Goal: Task Accomplishment & Management: Use online tool/utility

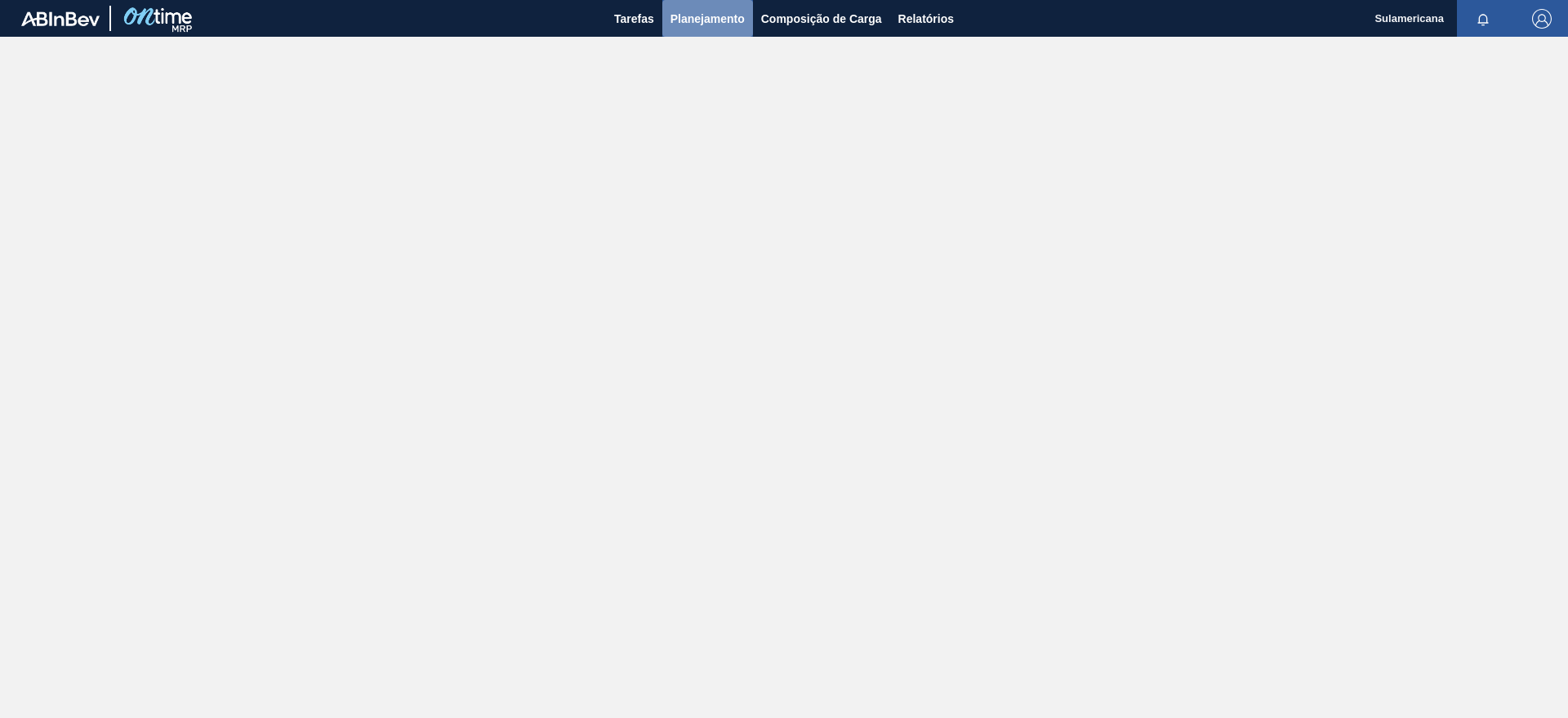
click at [709, 14] on span "Planejamento" at bounding box center [707, 18] width 74 height 19
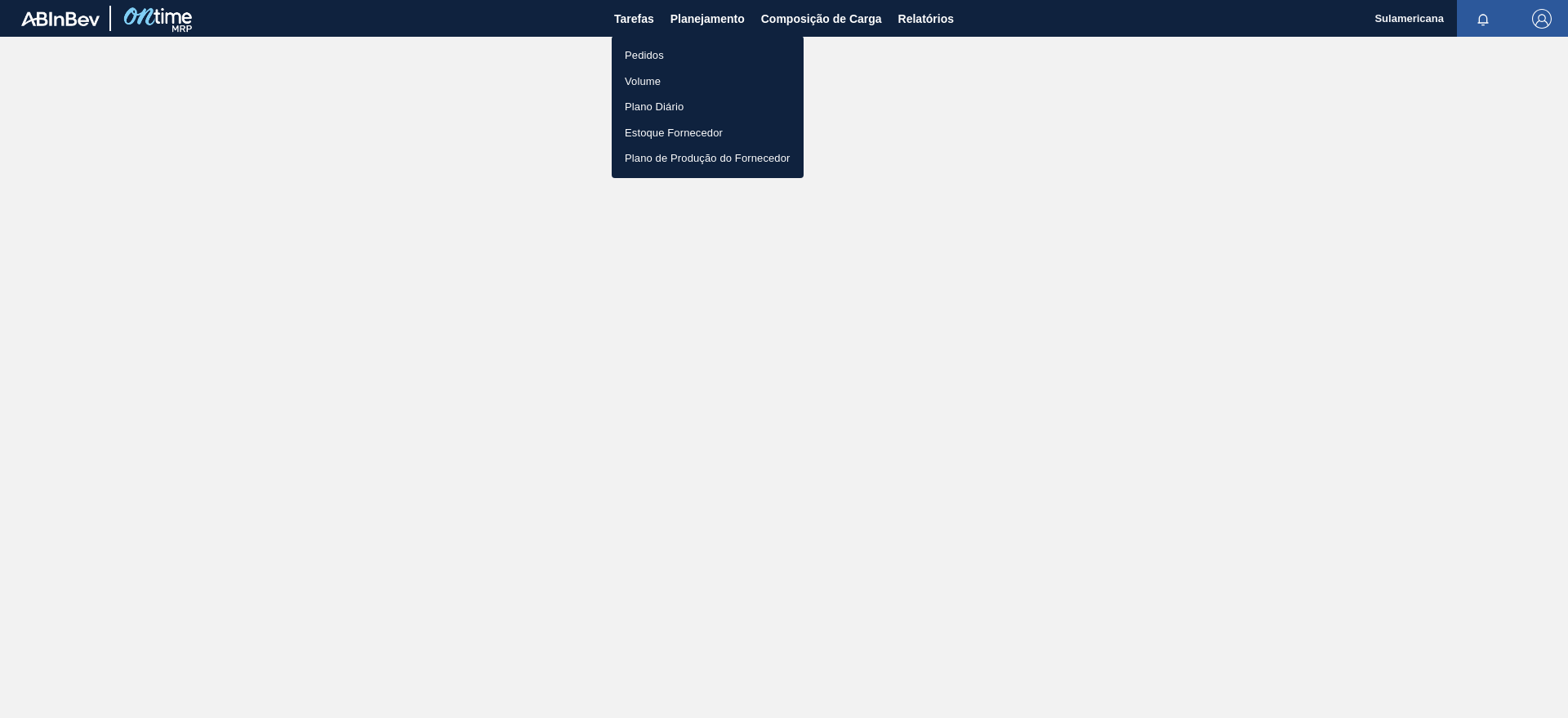
click at [675, 52] on li "Pedidos" at bounding box center [707, 55] width 192 height 26
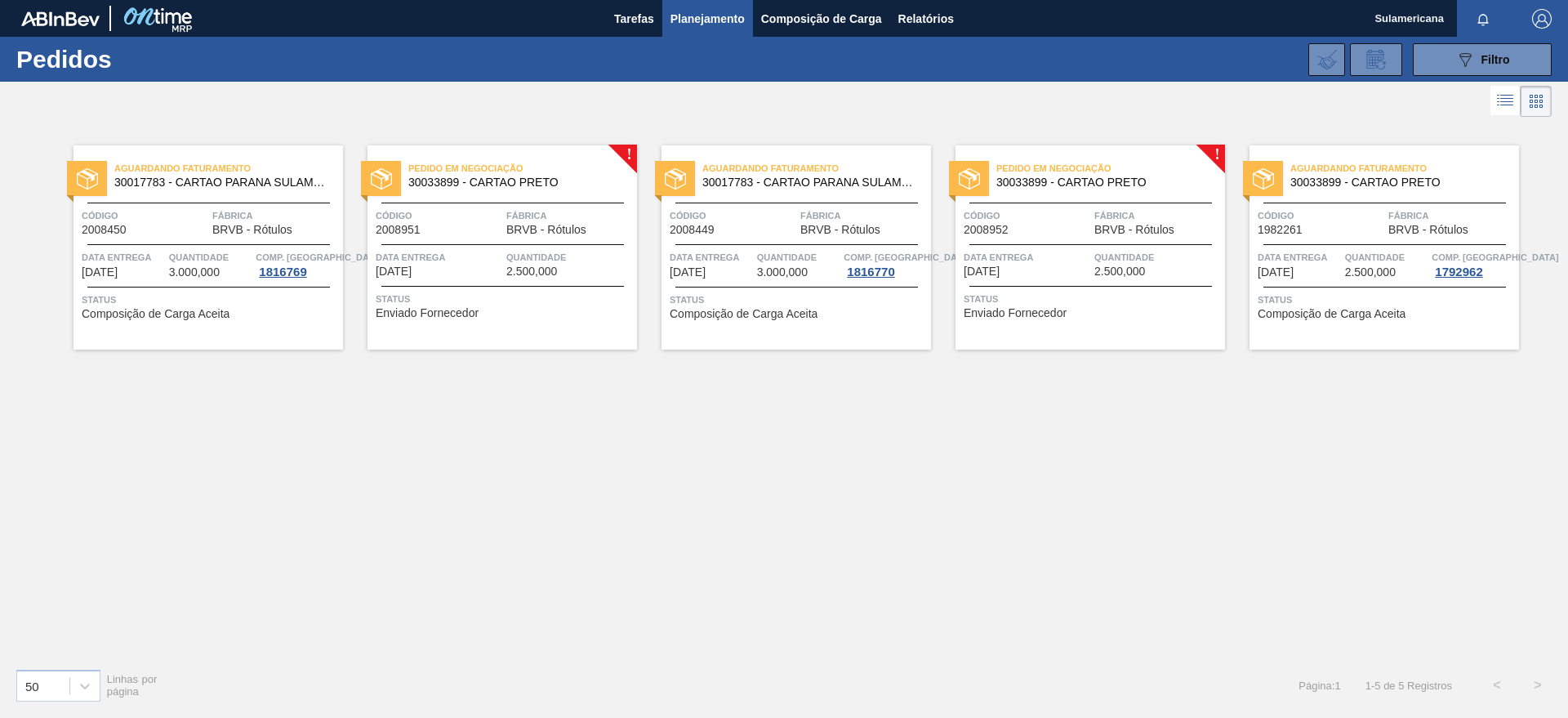
click at [174, 271] on span "3.000,000" at bounding box center [194, 272] width 51 height 13
click at [776, 267] on span "3.000,000" at bounding box center [782, 272] width 51 height 13
click at [213, 262] on span "Quantidade" at bounding box center [211, 258] width 84 height 17
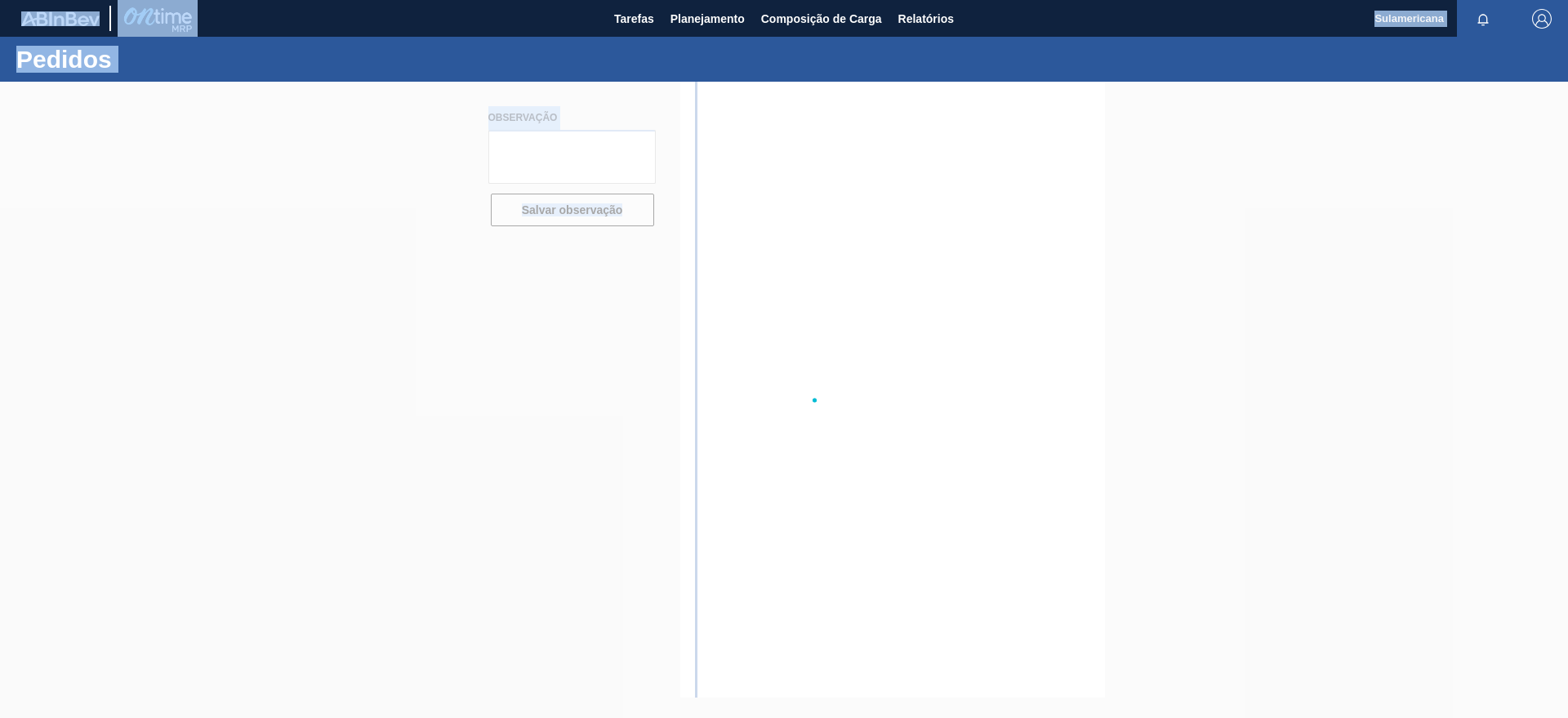
click at [213, 262] on div at bounding box center [784, 400] width 1568 height 636
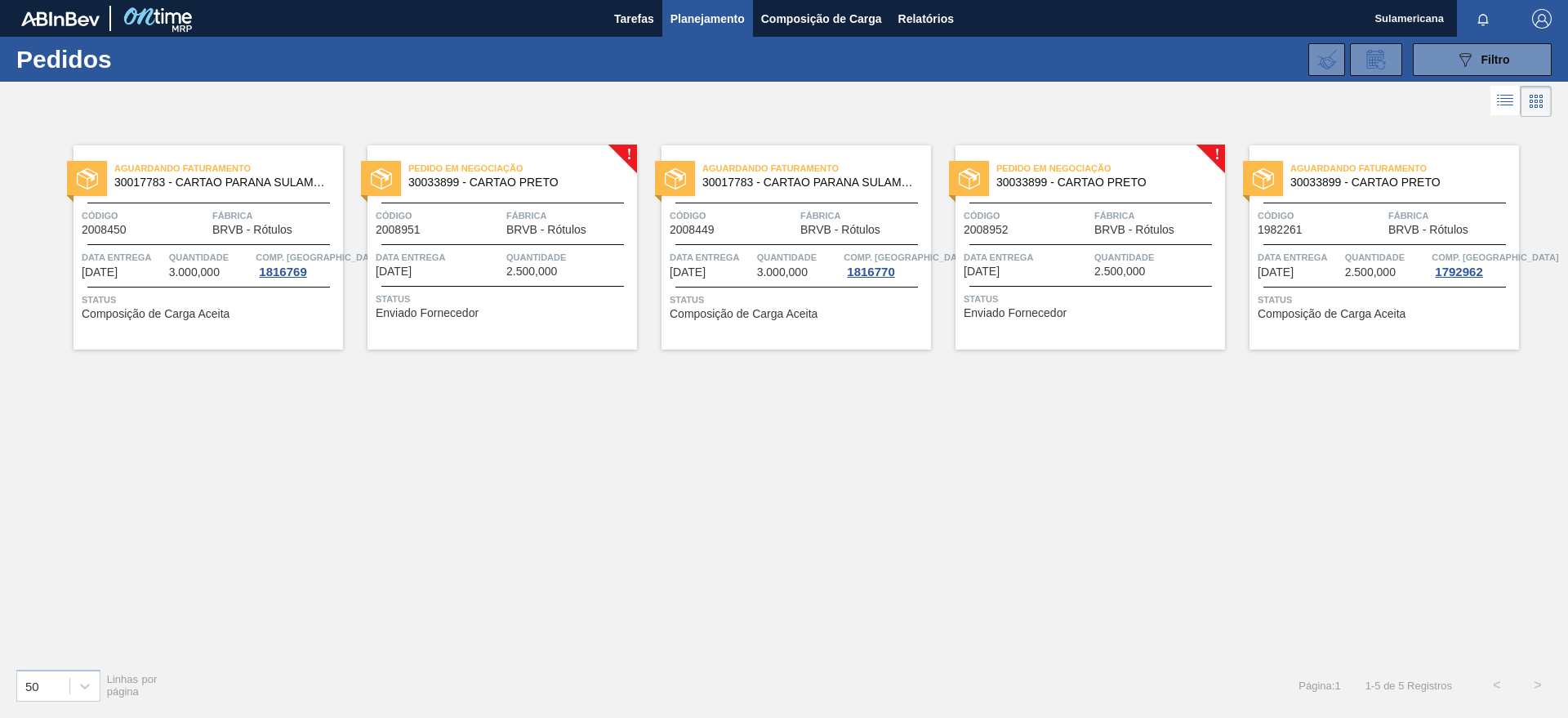
click at [627, 149] on div "Pedido em Negociação 30033899 - CARTAO PRETO Código 2008951 Fábrica BRVB - Rótu…" at bounding box center [502, 248] width 269 height 204
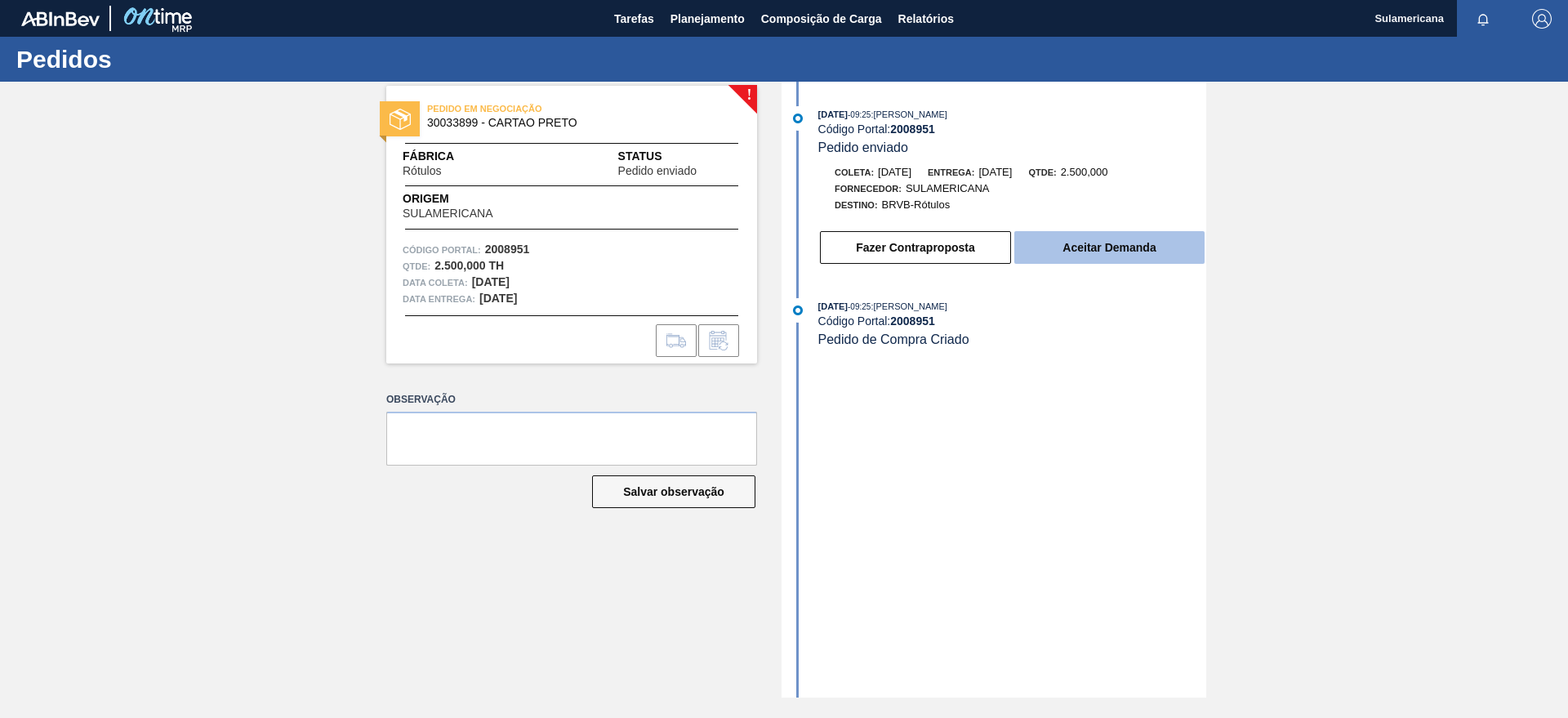
click at [1094, 242] on button "Aceitar Demanda" at bounding box center [1109, 247] width 190 height 33
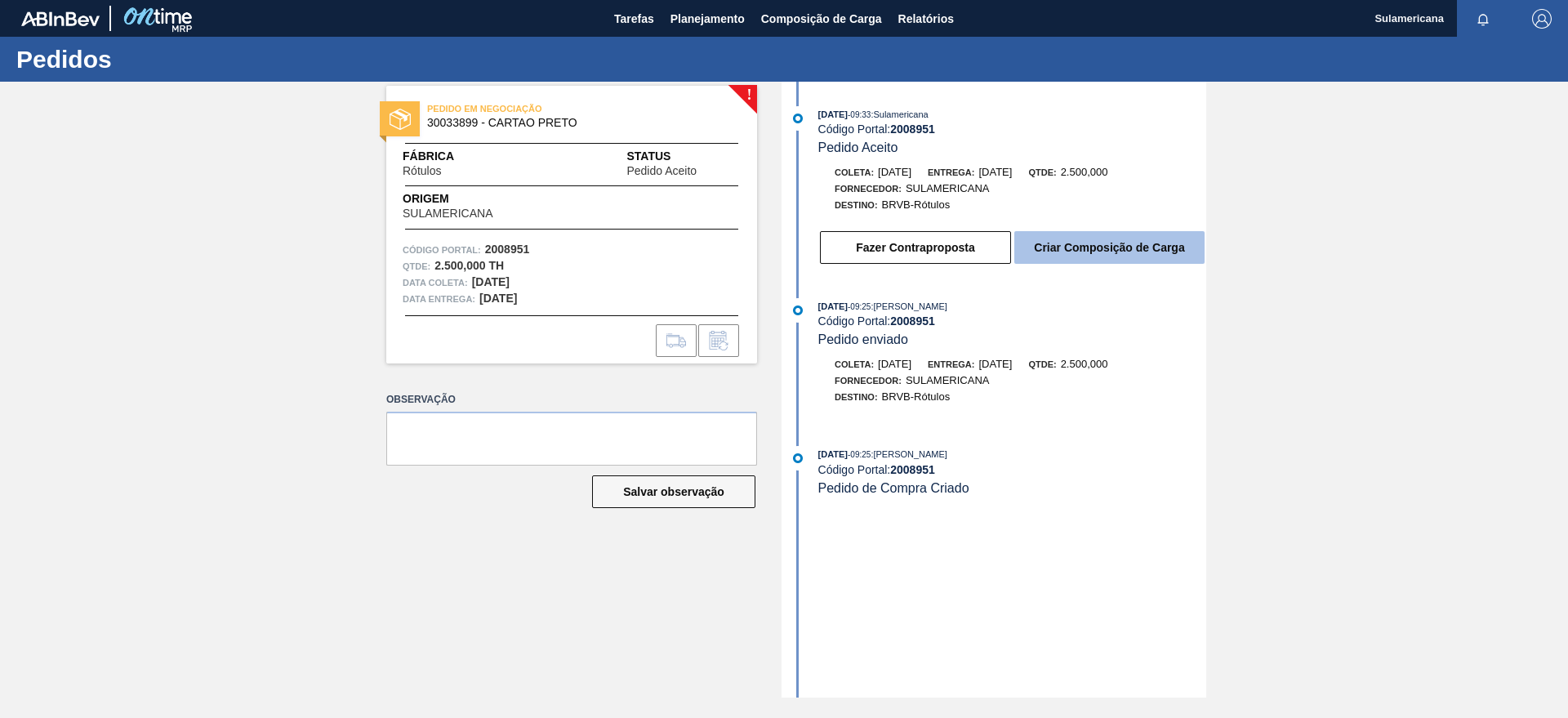
click at [1094, 238] on button "Criar Composição de Carga" at bounding box center [1109, 247] width 190 height 33
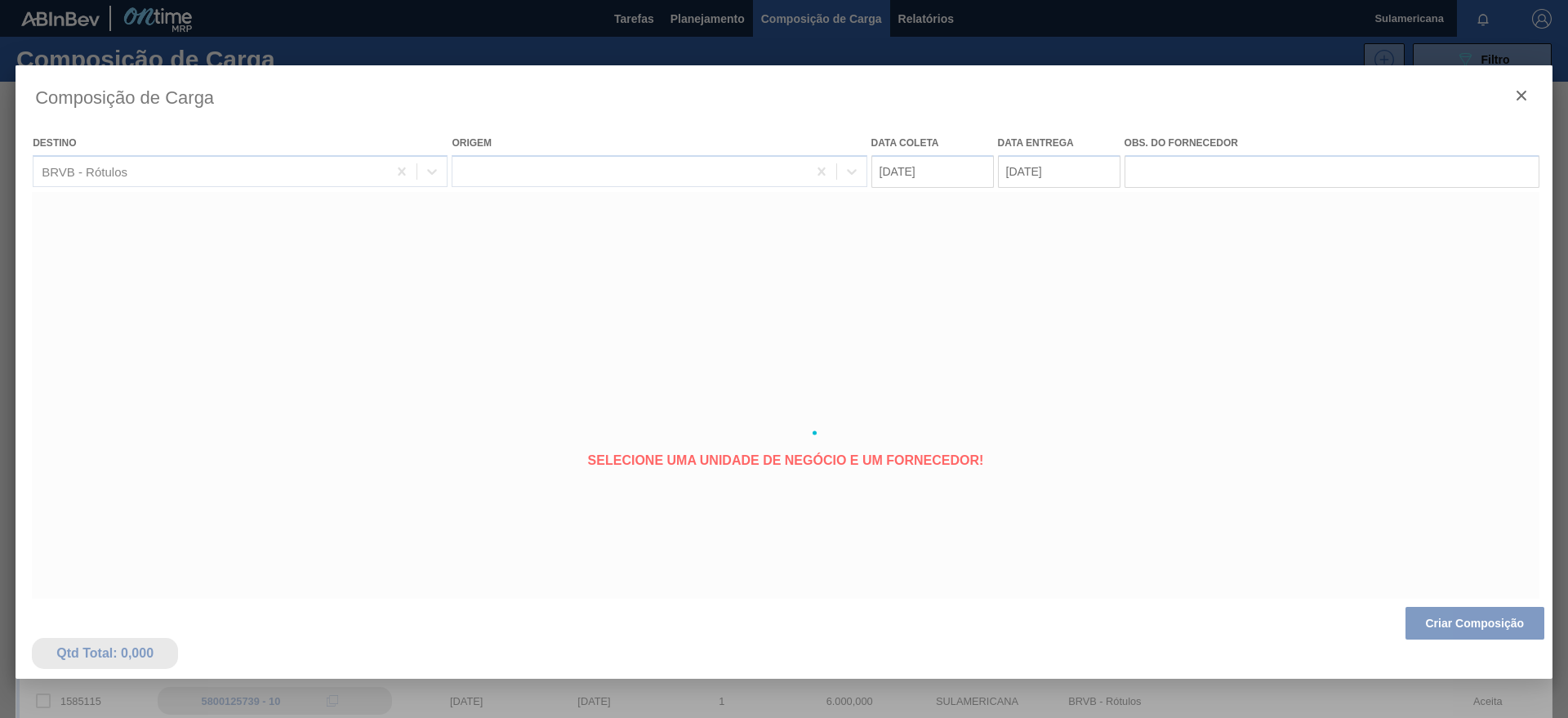
type coleta "29/08/2025"
type entrega "31/08/2025"
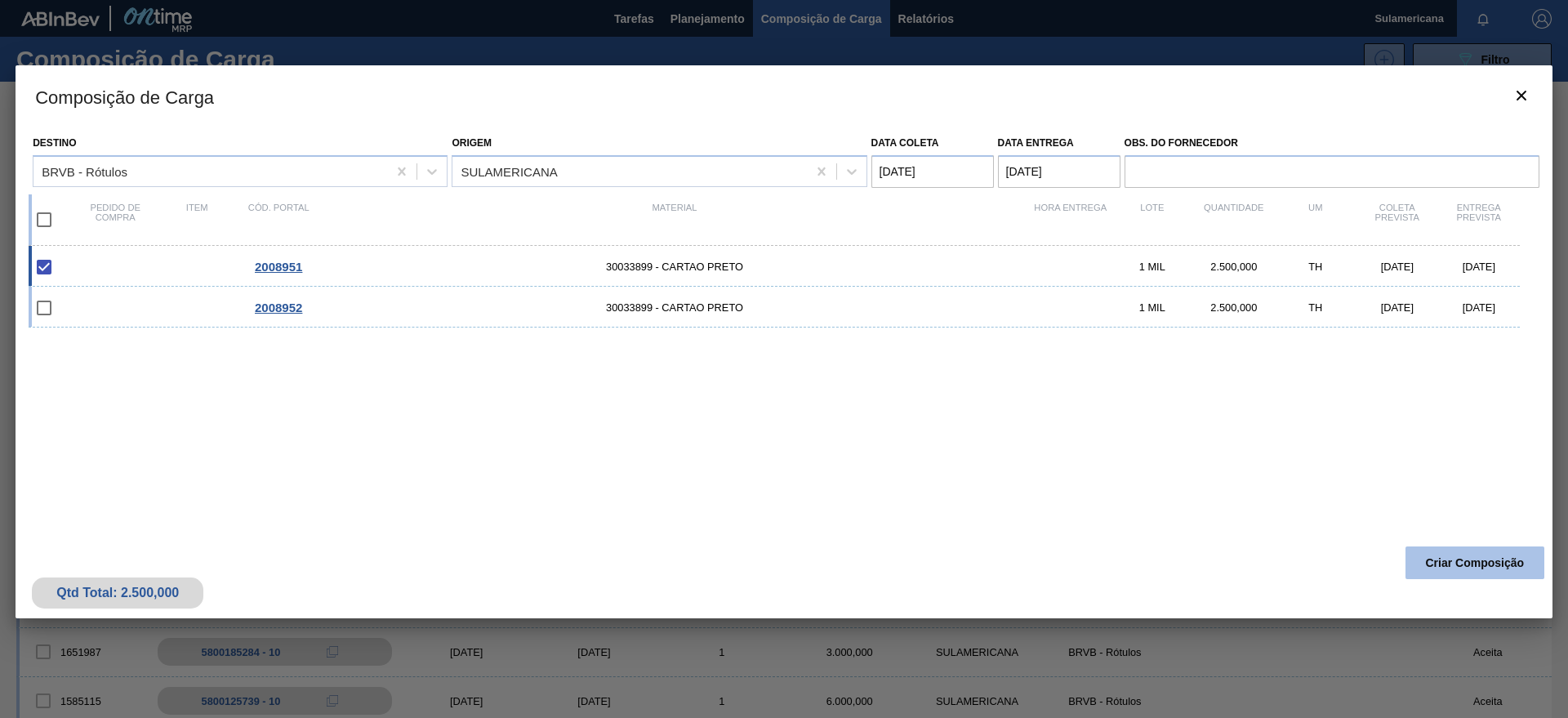
click at [1473, 566] on button "Criar Composição" at bounding box center [1475, 562] width 139 height 33
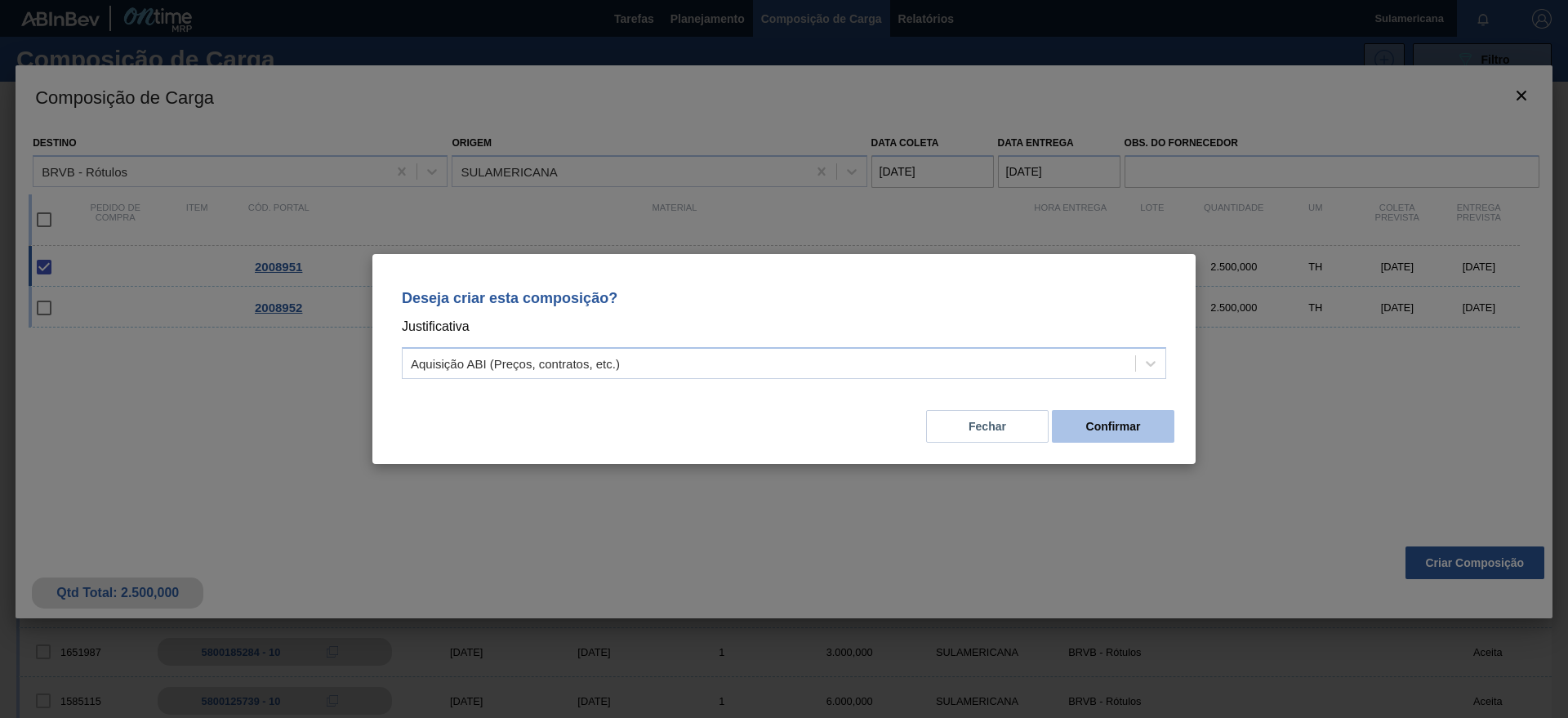
click at [1135, 431] on button "Confirmar" at bounding box center [1113, 426] width 122 height 33
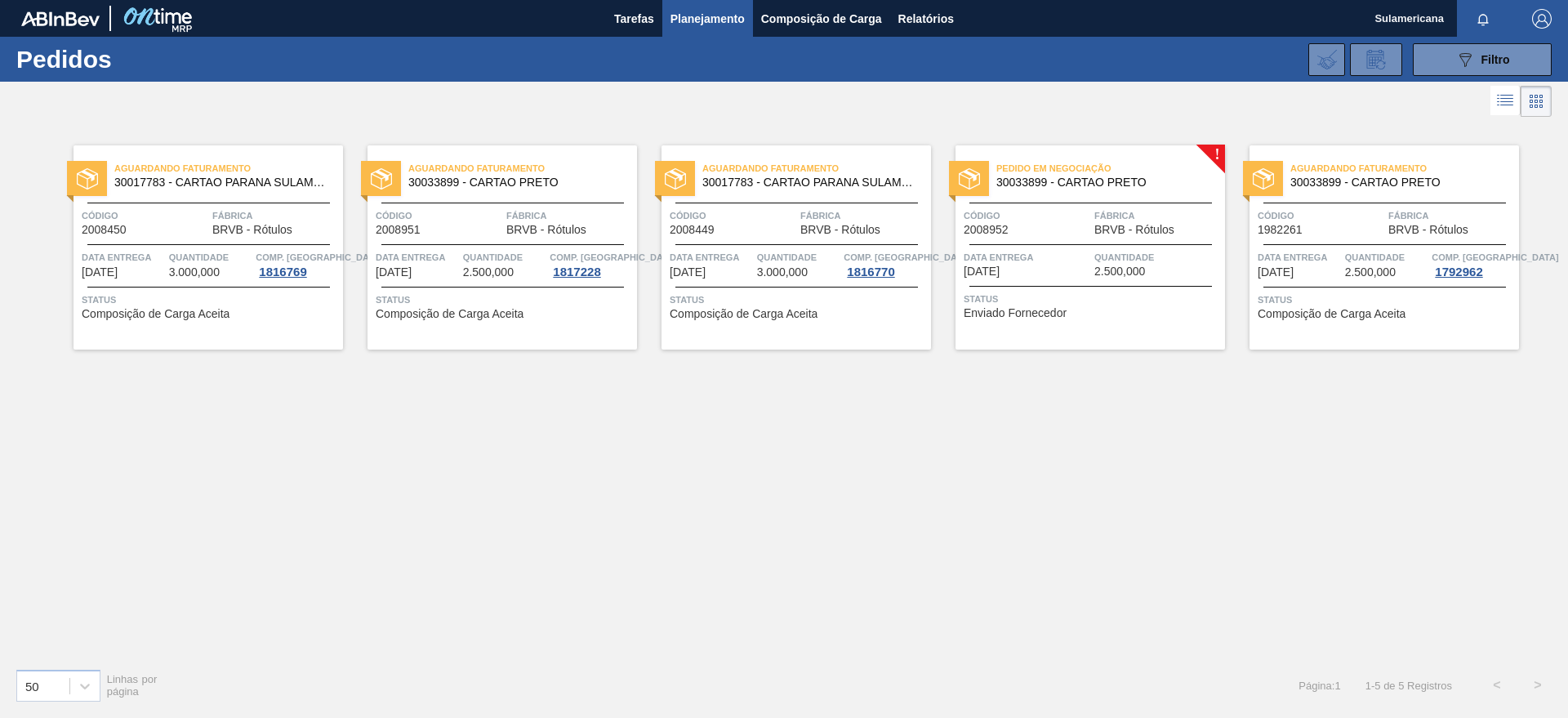
click at [1215, 152] on div "Pedido em Negociação 30033899 - CARTAO PRETO Código 2008952 Fábrica BRVB - Rótu…" at bounding box center [1090, 248] width 269 height 204
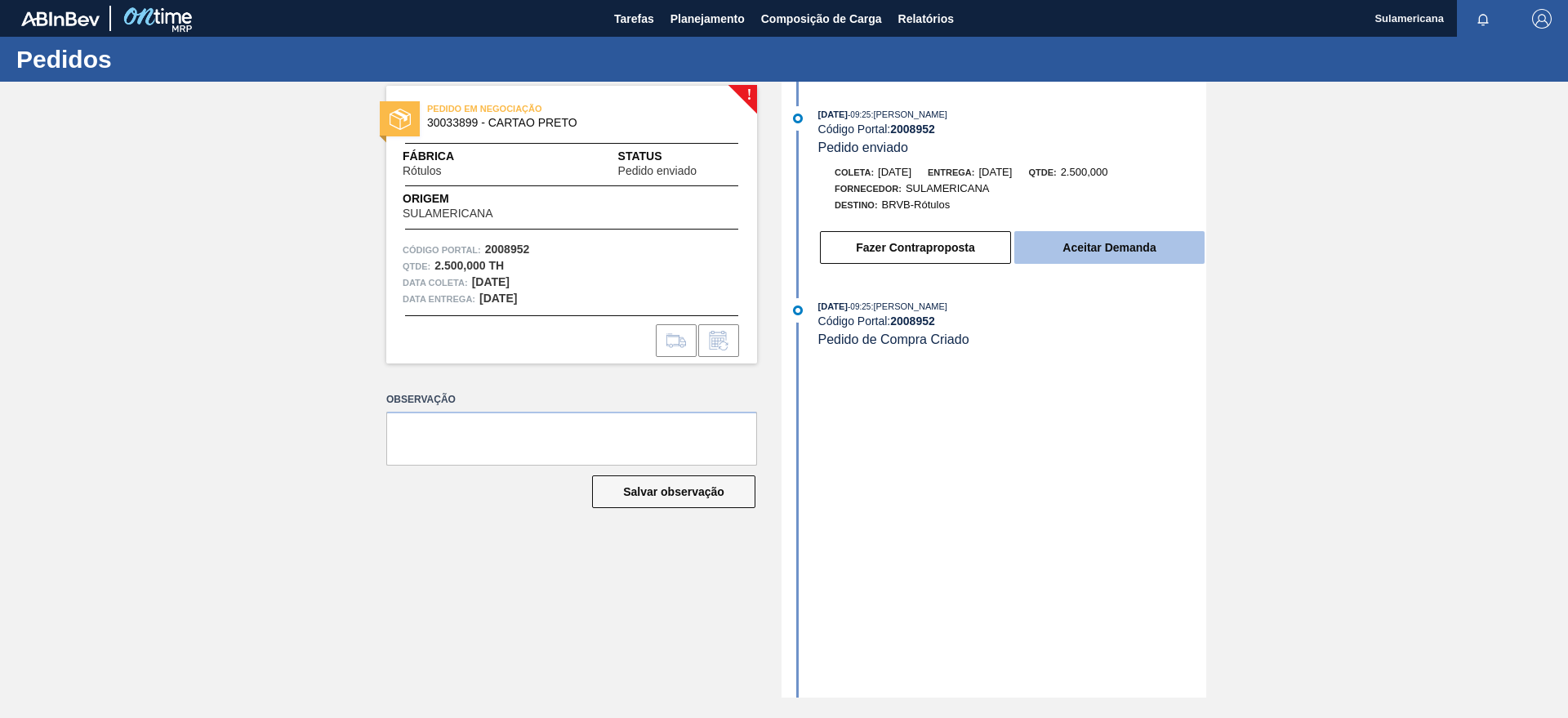
click at [1109, 238] on button "Aceitar Demanda" at bounding box center [1109, 247] width 190 height 33
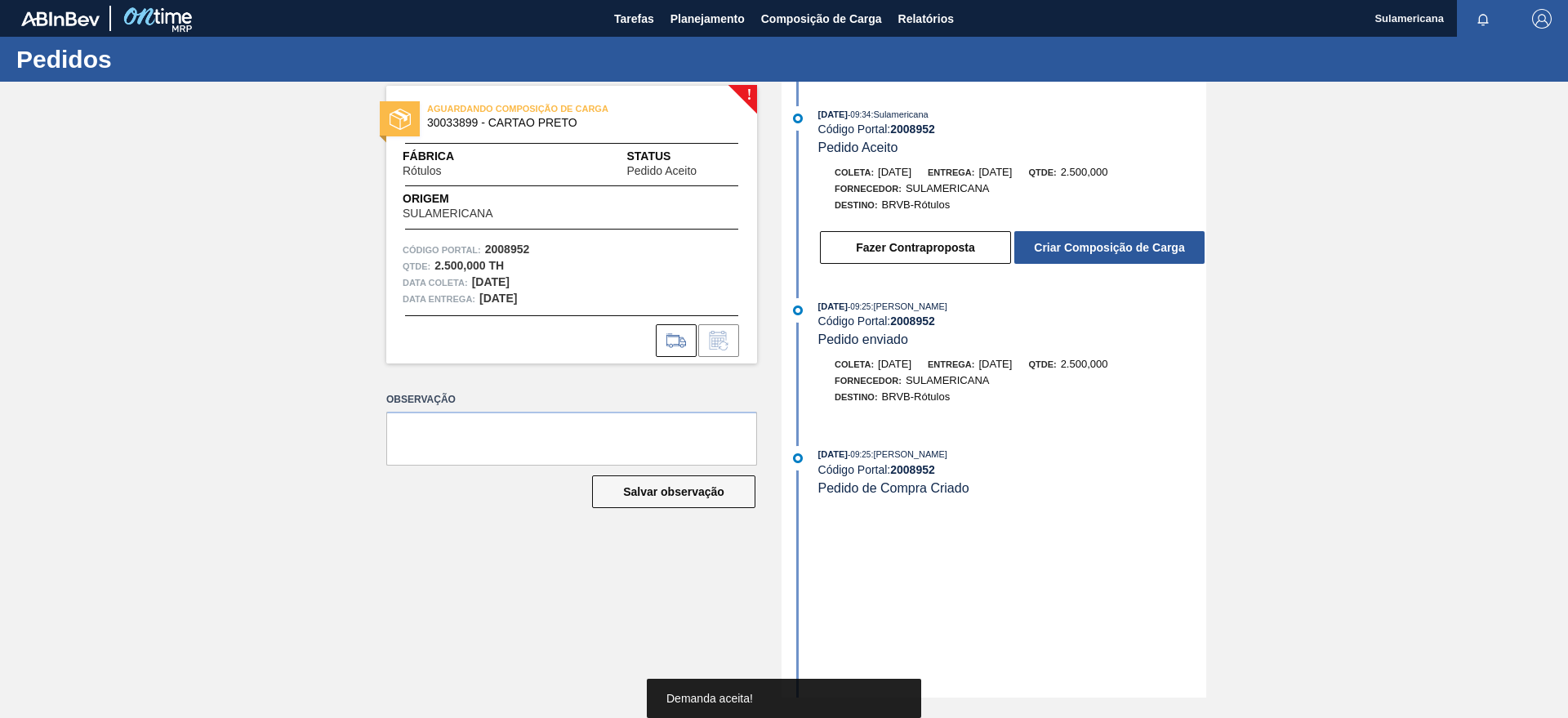
click at [1108, 228] on div "Fazer Contraproposta Criar Composição de Carga" at bounding box center [996, 244] width 421 height 44
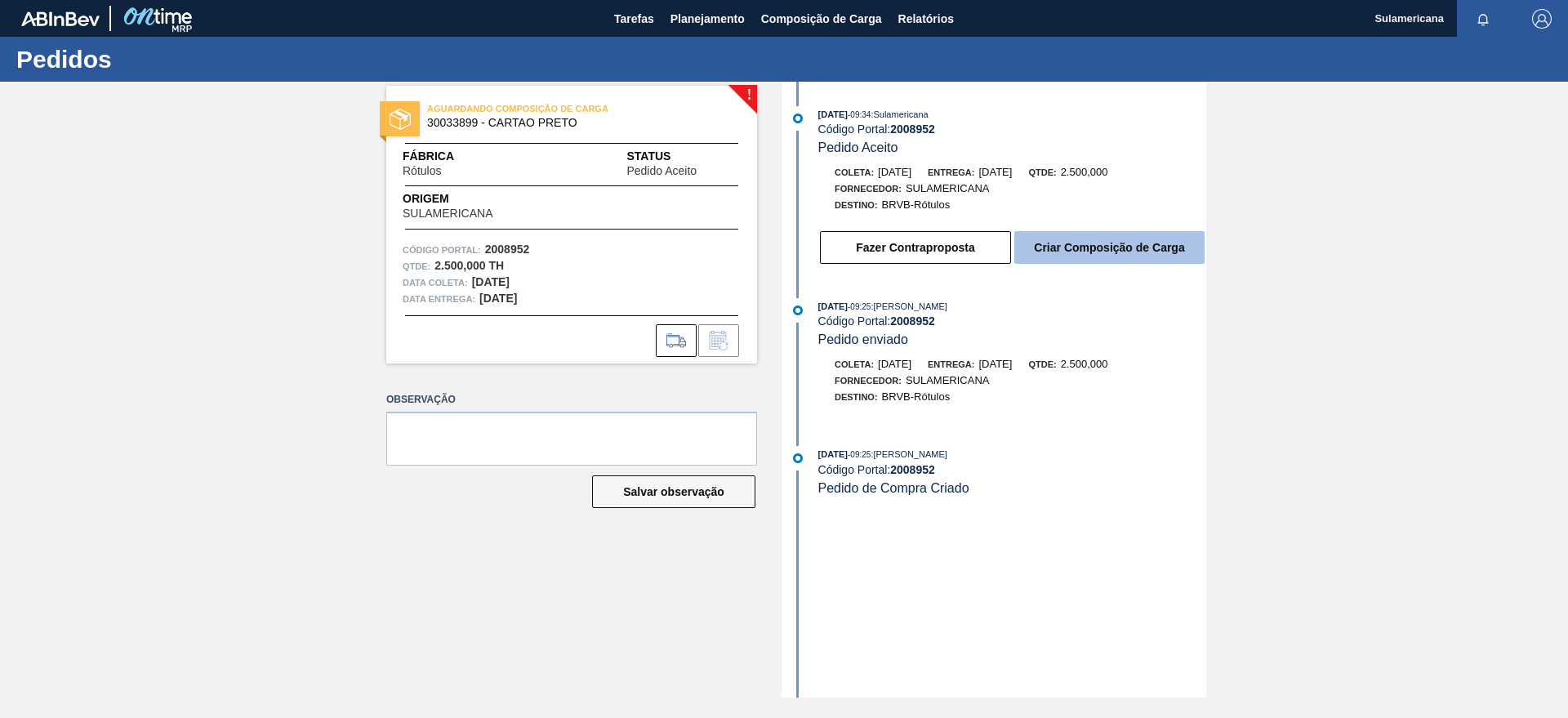
click at [1108, 238] on button "Criar Composição de Carga" at bounding box center [1109, 247] width 190 height 33
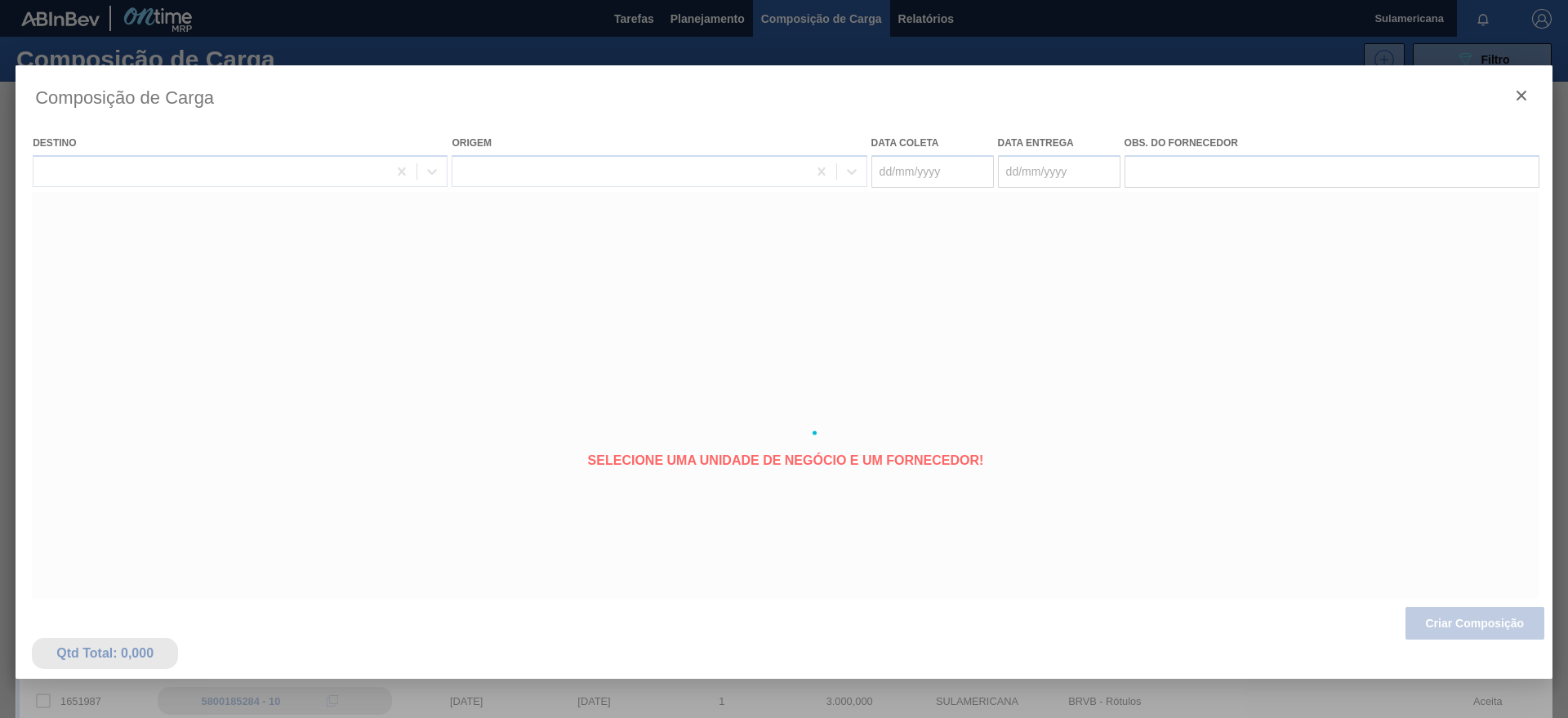
type coleta "11/09/2025"
type entrega "13/09/2025"
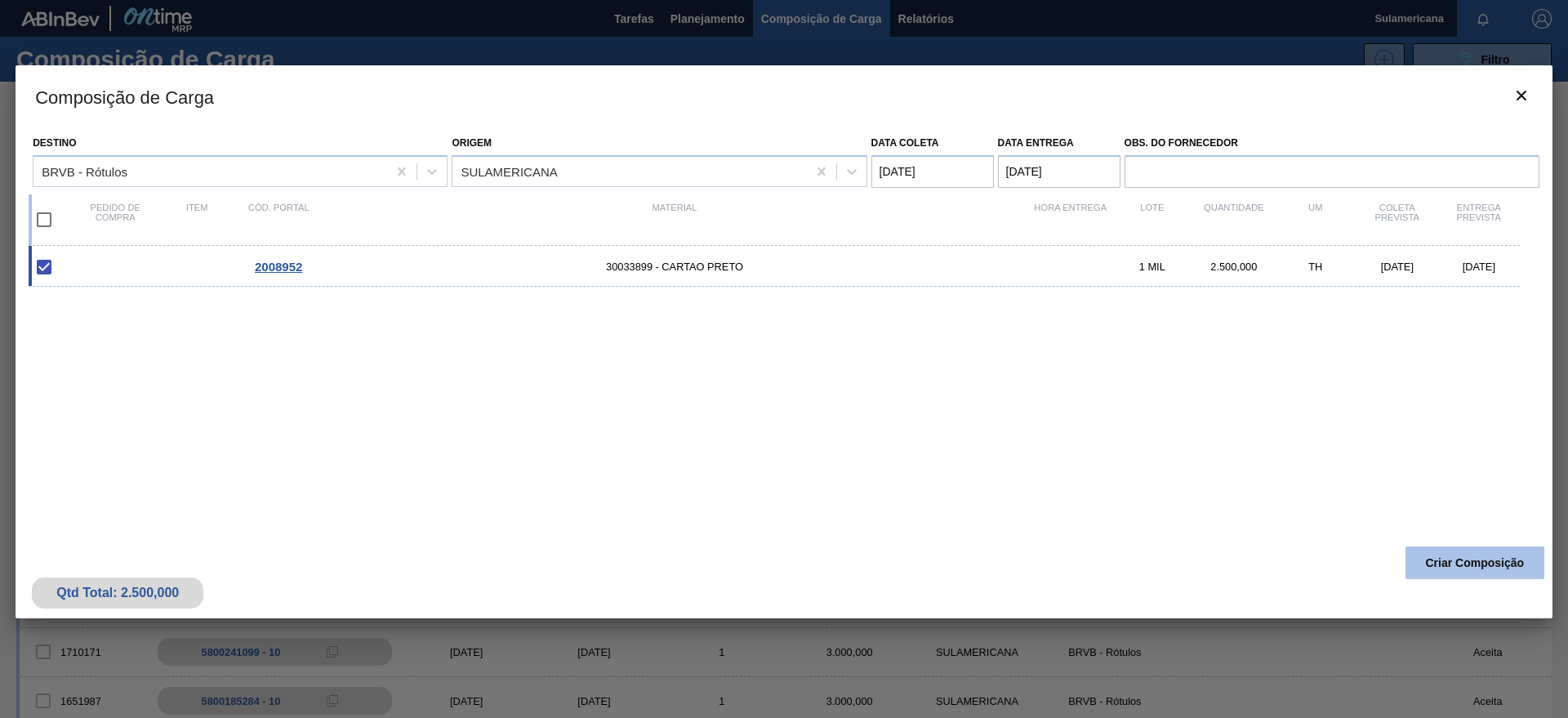
click at [1469, 561] on button "Criar Composição" at bounding box center [1475, 562] width 139 height 33
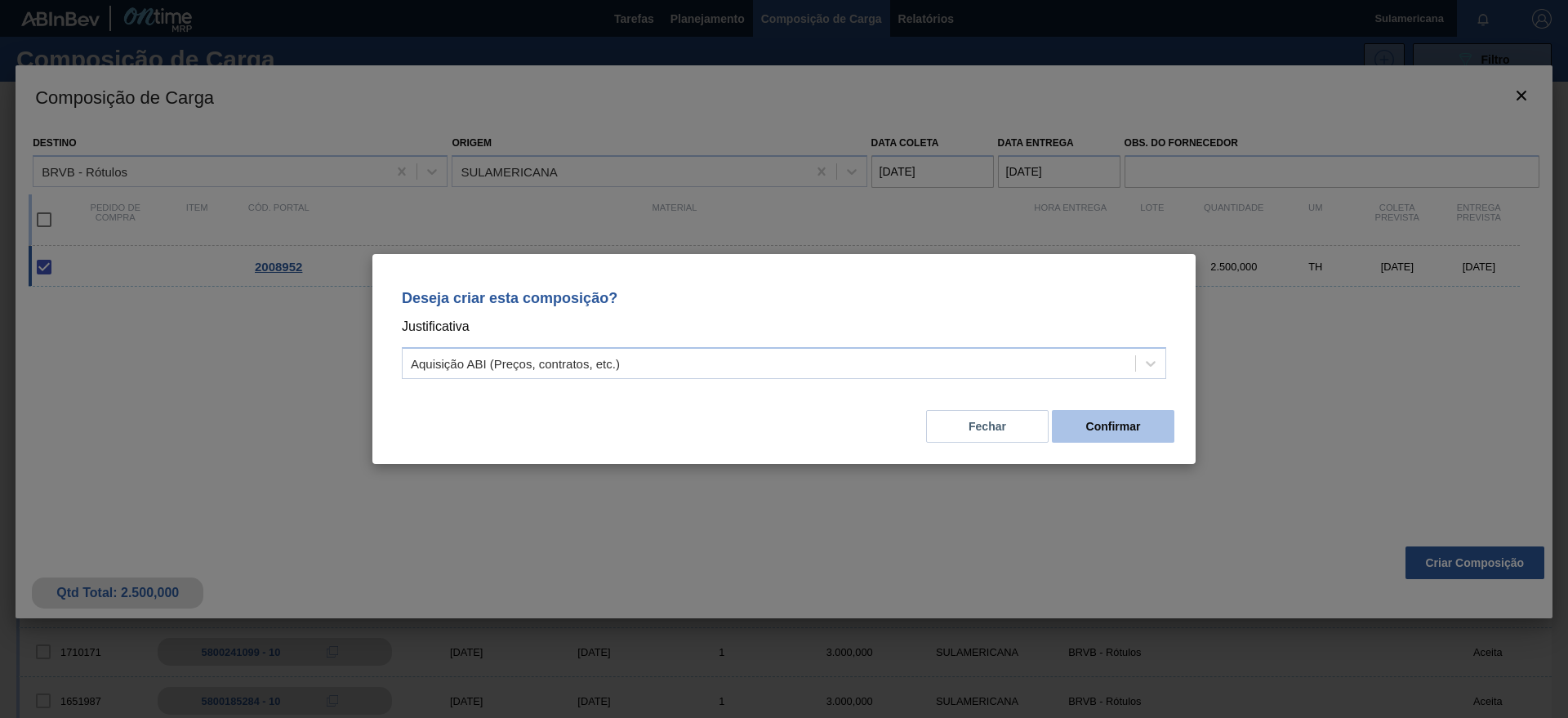
click at [1135, 422] on button "Confirmar" at bounding box center [1113, 426] width 122 height 33
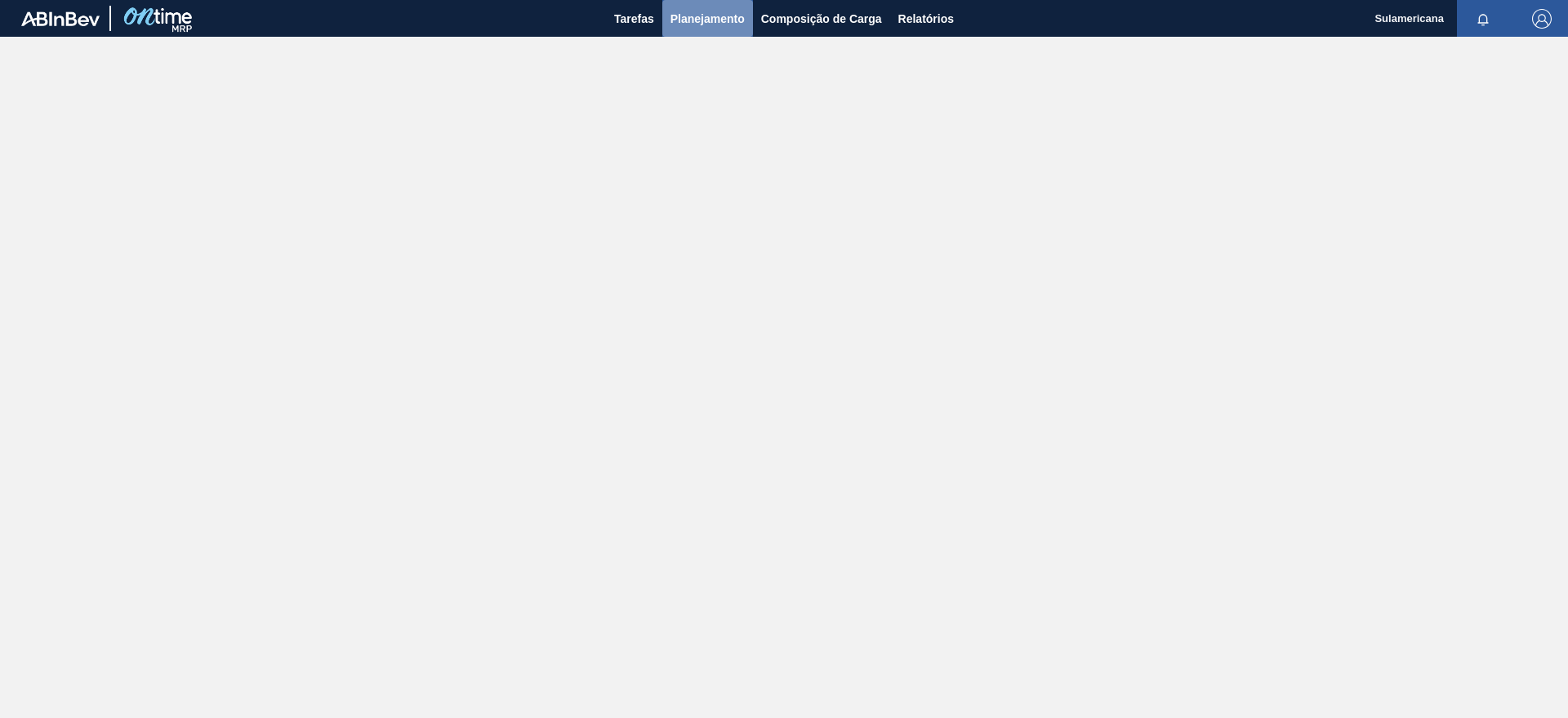
click at [691, 11] on span "Planejamento" at bounding box center [707, 18] width 74 height 19
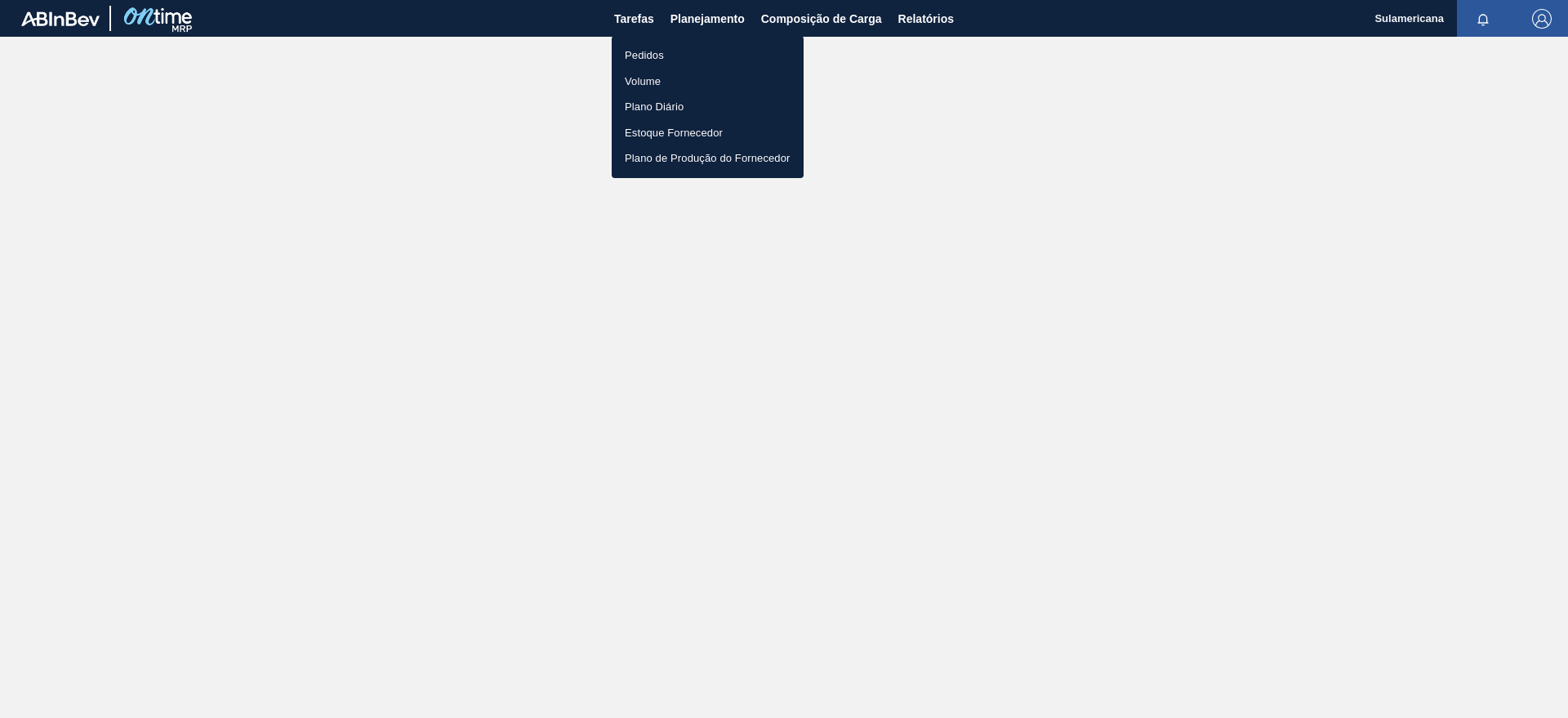
click at [678, 52] on li "Pedidos" at bounding box center [707, 55] width 192 height 26
